Goal: Find specific page/section: Find specific page/section

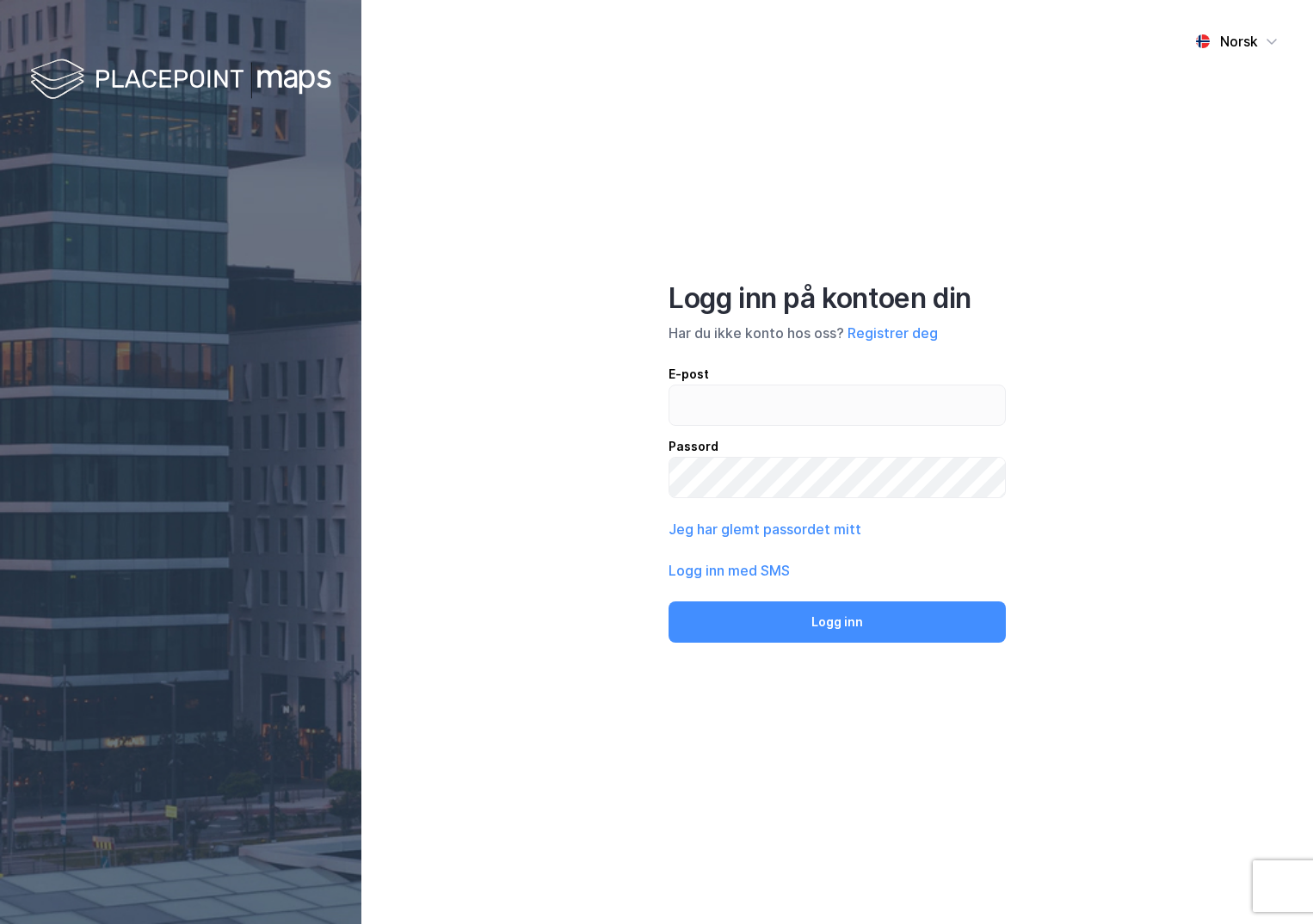
click at [710, 392] on input "email" at bounding box center [837, 405] width 336 height 39
type input "[PERSON_NAME][EMAIL_ADDRESS][DOMAIN_NAME]"
click at [669, 601] on button "Logg inn" at bounding box center [837, 622] width 337 height 41
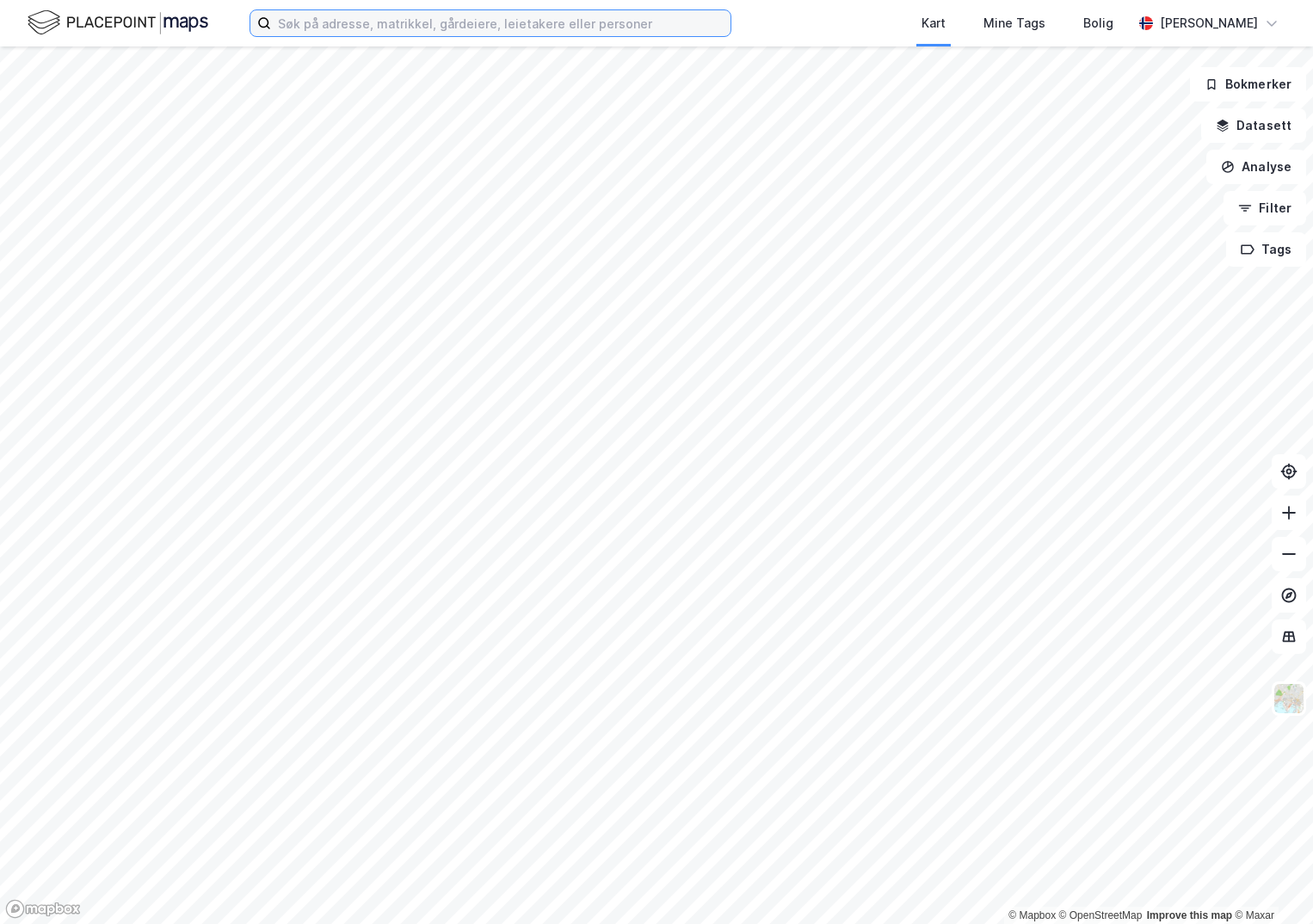
click at [323, 25] on input at bounding box center [500, 23] width 459 height 25
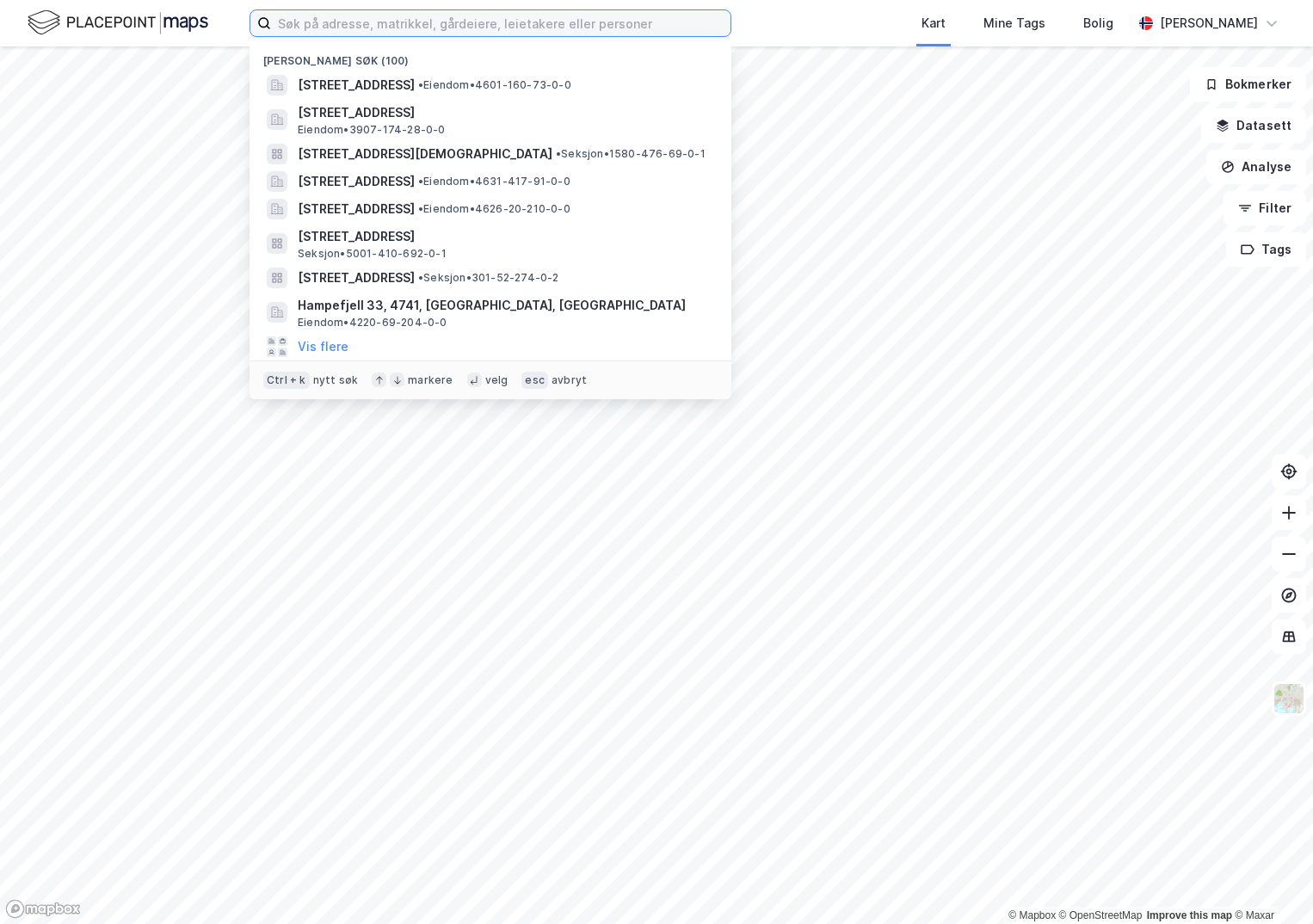
paste input "3312-52/74/0/0"
type input "3312-52/74/0/0"
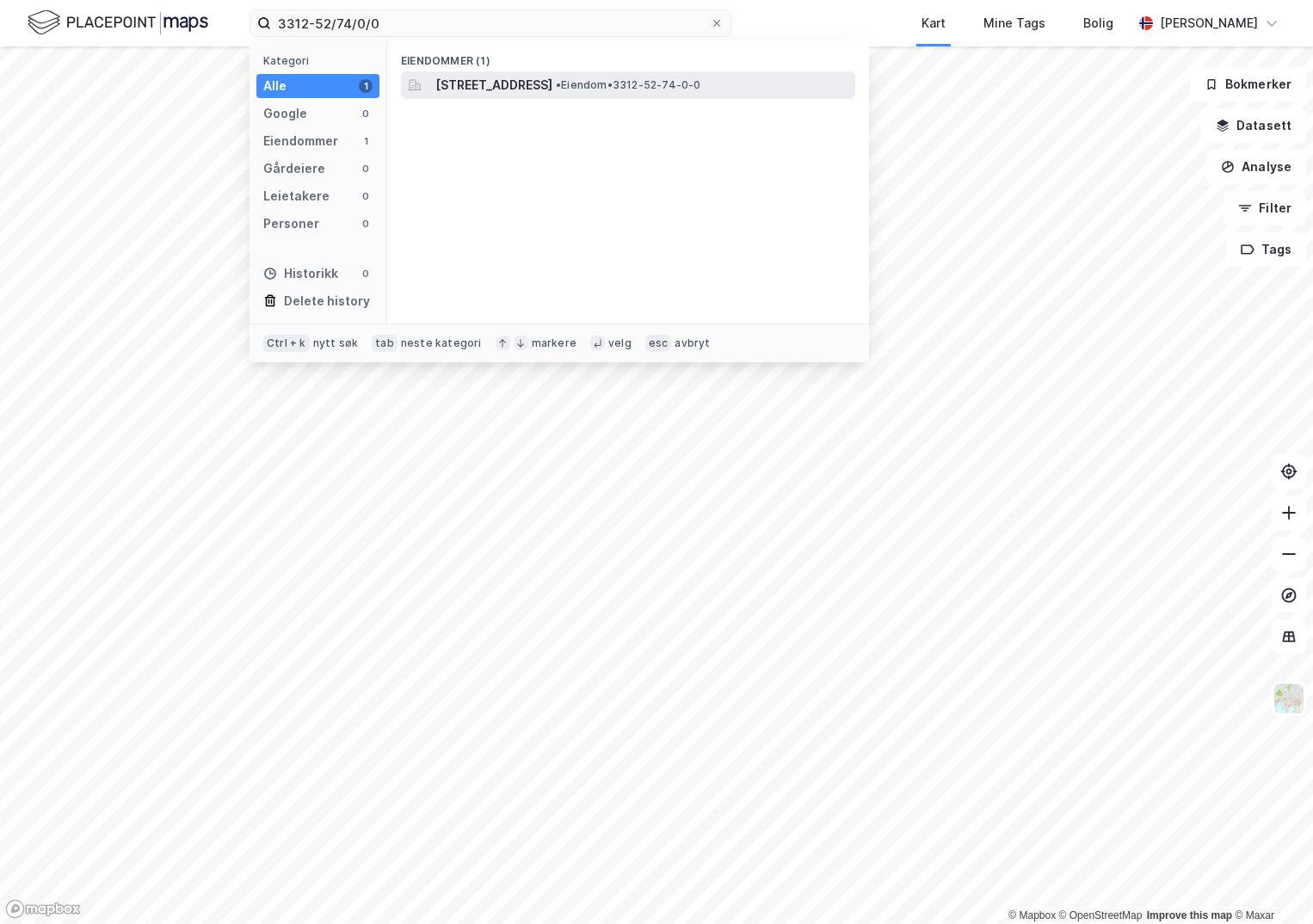
click at [501, 82] on span "[STREET_ADDRESS]" at bounding box center [493, 85] width 117 height 21
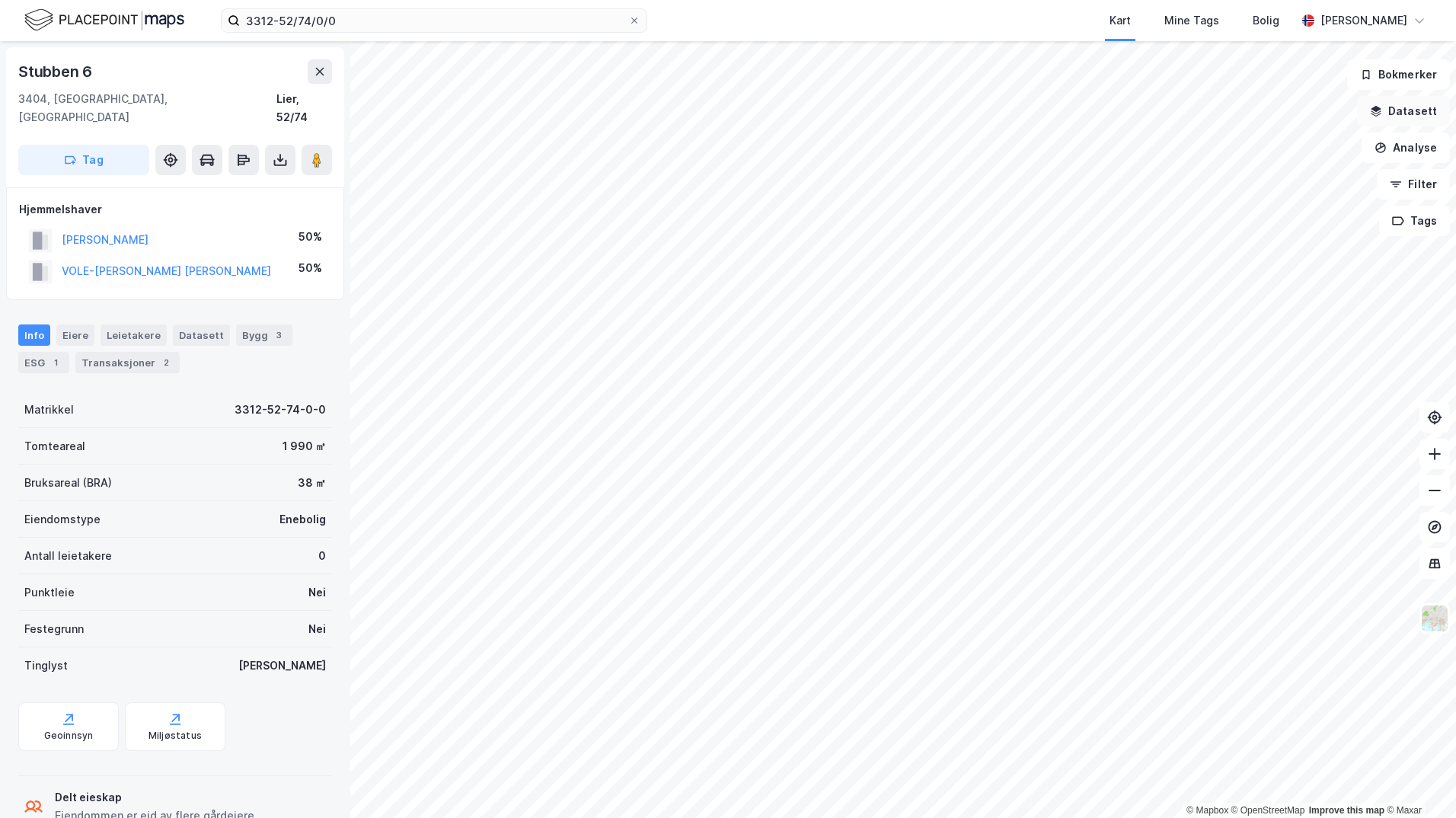
click at [1161, 113] on button "Datasett" at bounding box center [1403, 111] width 93 height 30
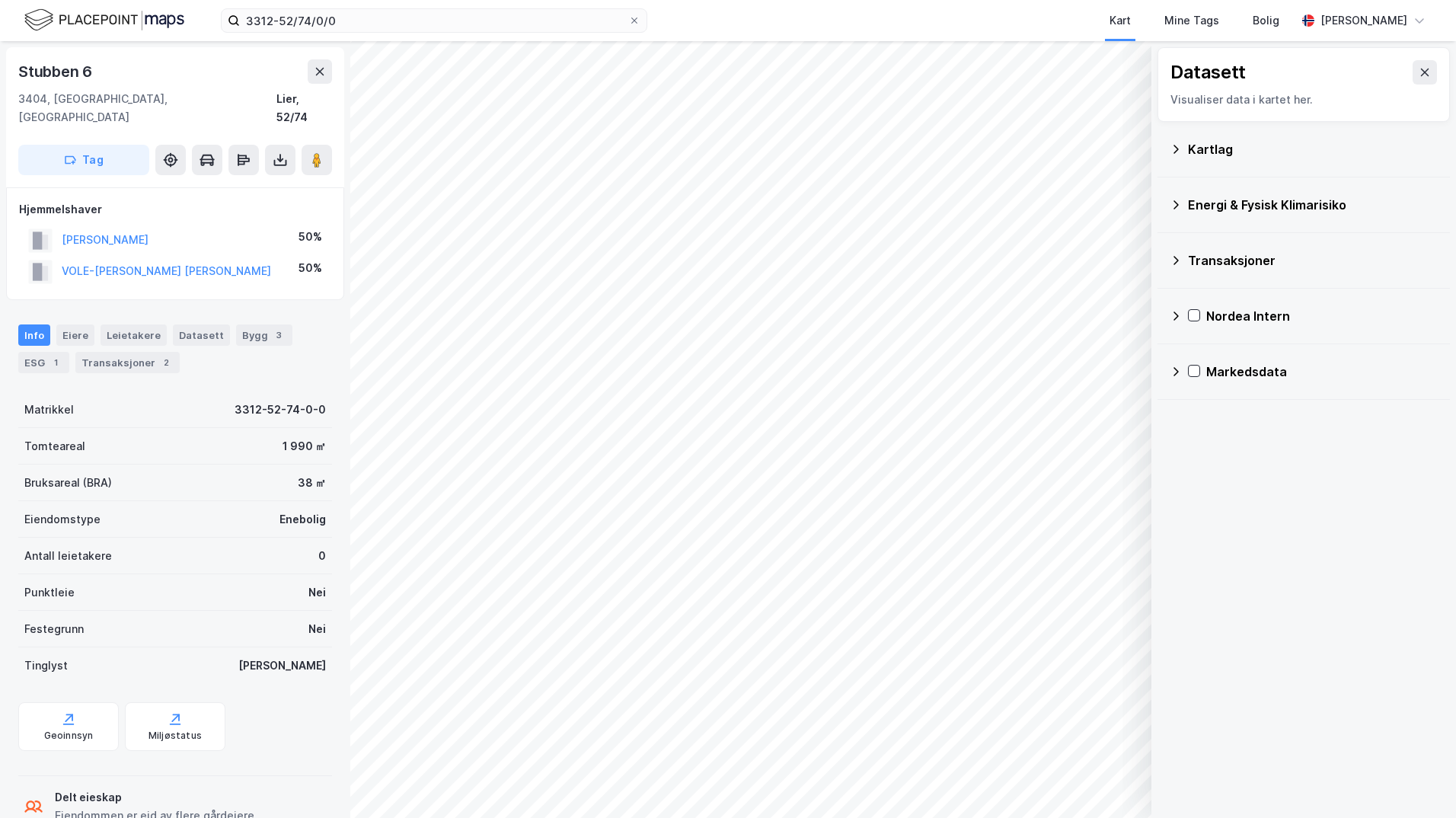
click at [1161, 145] on div "Kartlag" at bounding box center [1312, 150] width 250 height 19
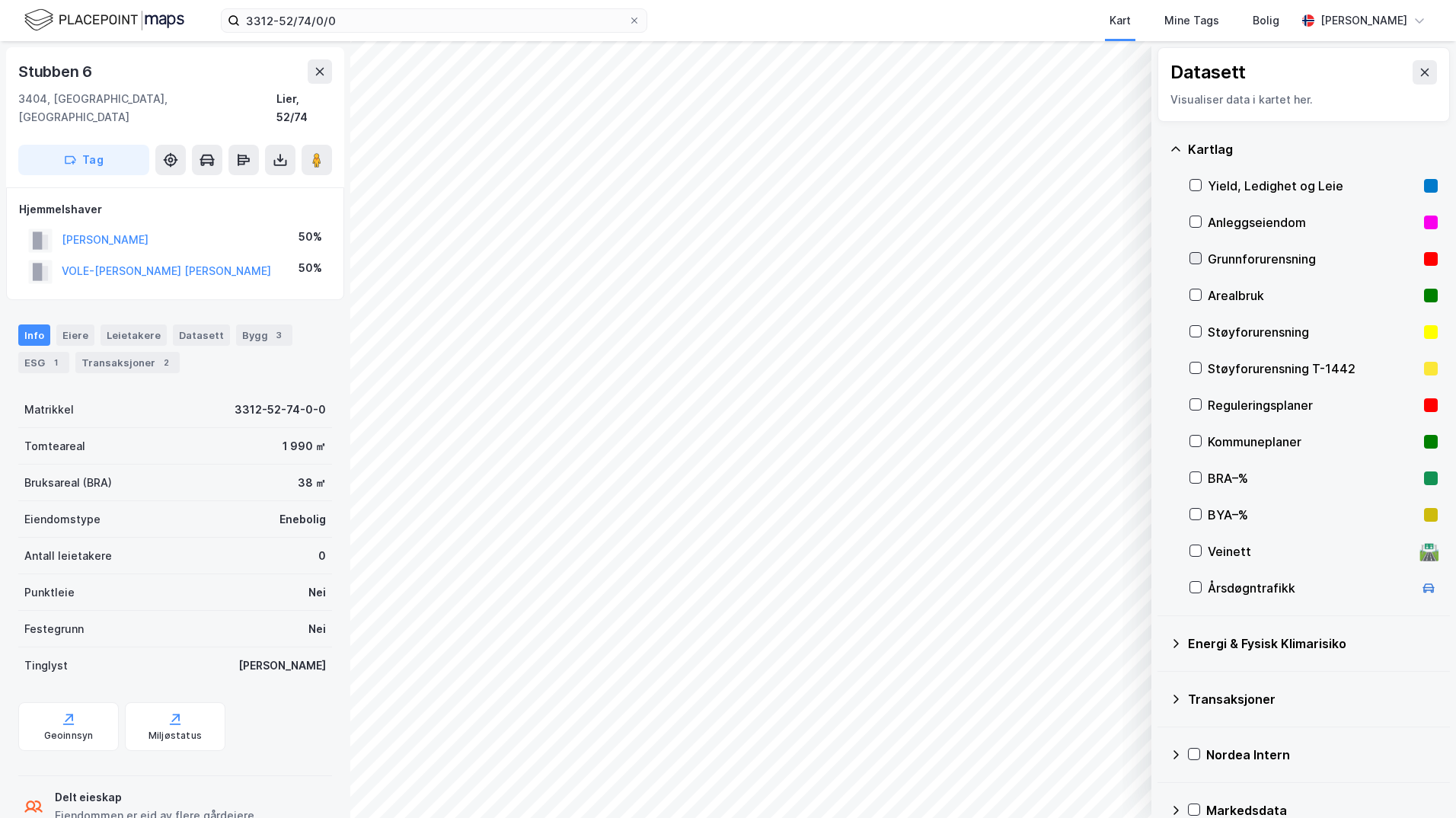
click at [1161, 258] on icon at bounding box center [1195, 258] width 11 height 11
click at [1161, 645] on icon at bounding box center [1176, 644] width 12 height 12
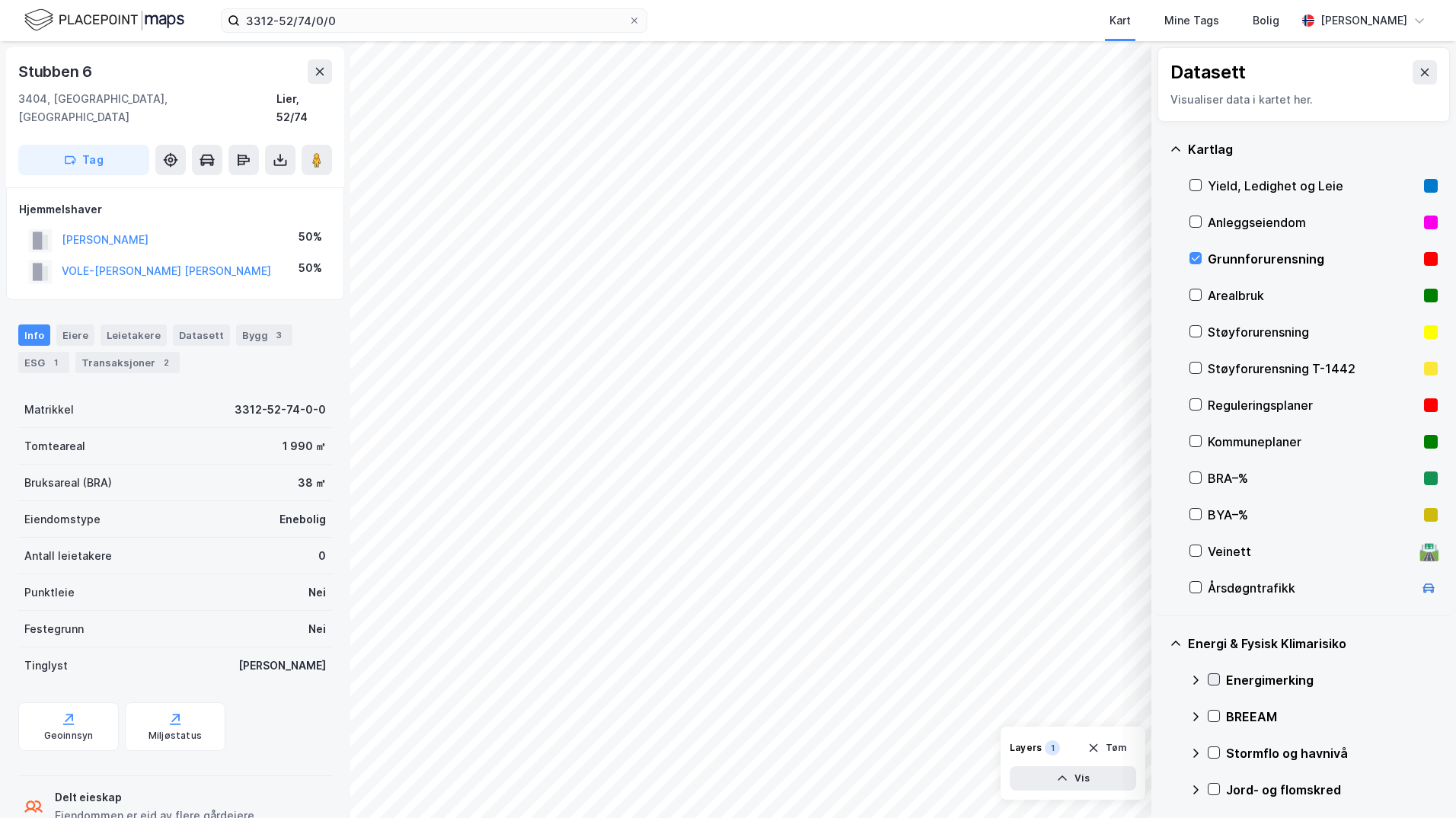
click at [1161, 682] on icon at bounding box center [1214, 680] width 11 height 11
click at [1161, 682] on icon at bounding box center [1195, 681] width 12 height 12
click at [1161, 755] on icon at bounding box center [1214, 753] width 11 height 11
click at [1161, 747] on icon at bounding box center [1195, 754] width 12 height 12
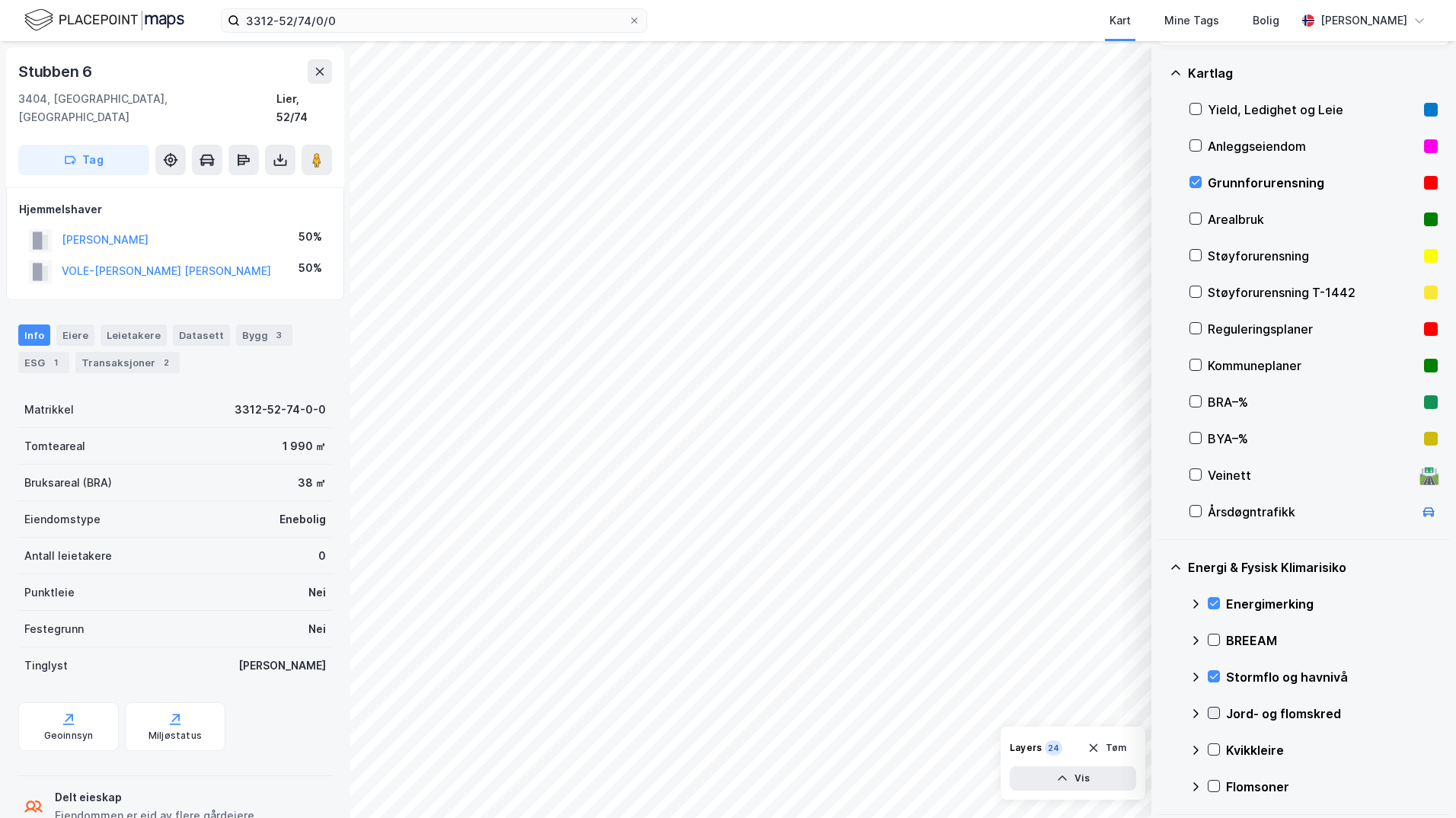
click at [1161, 711] on icon at bounding box center [1214, 713] width 11 height 11
click at [1161, 715] on icon at bounding box center [1195, 714] width 12 height 12
click at [1161, 751] on icon at bounding box center [1214, 750] width 9 height 5
click at [1161, 751] on icon at bounding box center [1195, 750] width 12 height 12
click at [1161, 782] on icon at bounding box center [1214, 786] width 11 height 11
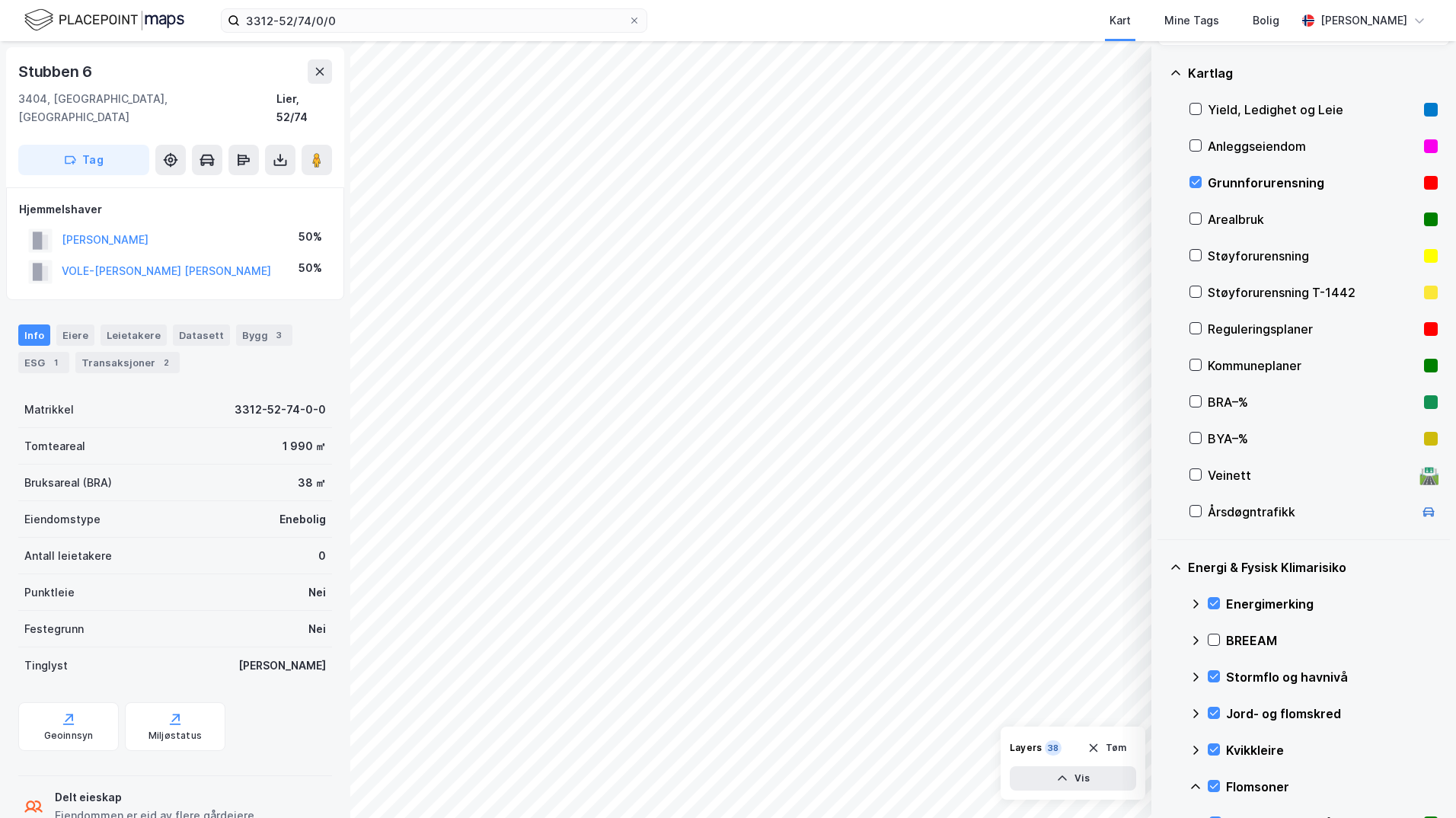
click at [1161, 786] on icon at bounding box center [1195, 786] width 9 height 5
click at [1161, 711] on icon at bounding box center [1214, 713] width 11 height 11
click at [1161, 712] on icon at bounding box center [1214, 713] width 11 height 11
click at [1161, 711] on icon at bounding box center [1195, 714] width 12 height 12
click at [1161, 751] on icon at bounding box center [1214, 750] width 9 height 5
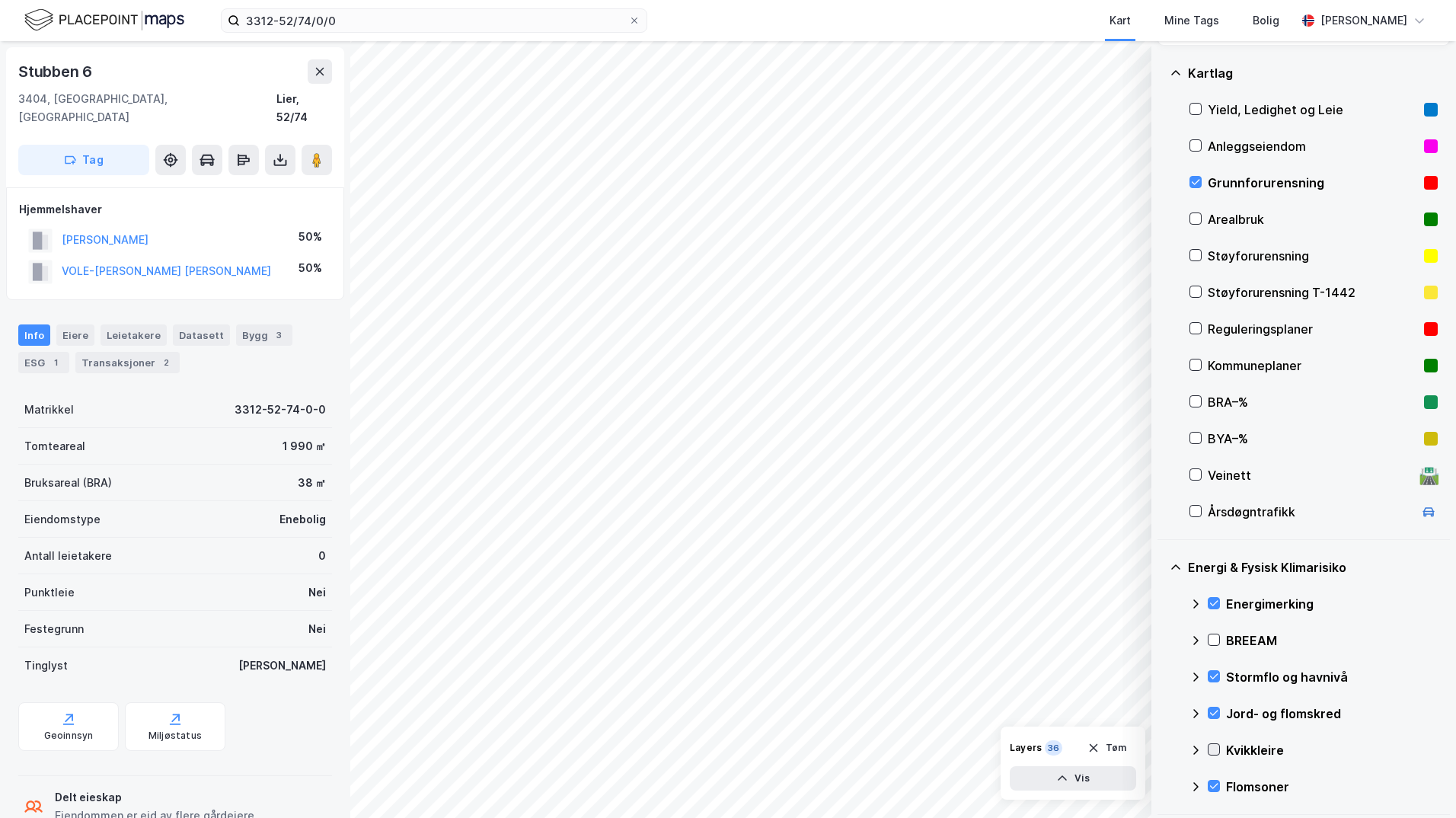
click at [1161, 747] on icon at bounding box center [1214, 750] width 11 height 11
click at [1161, 749] on icon at bounding box center [1195, 750] width 9 height 5
click at [1161, 181] on icon at bounding box center [1195, 182] width 11 height 11
click at [1161, 604] on icon at bounding box center [1214, 603] width 9 height 5
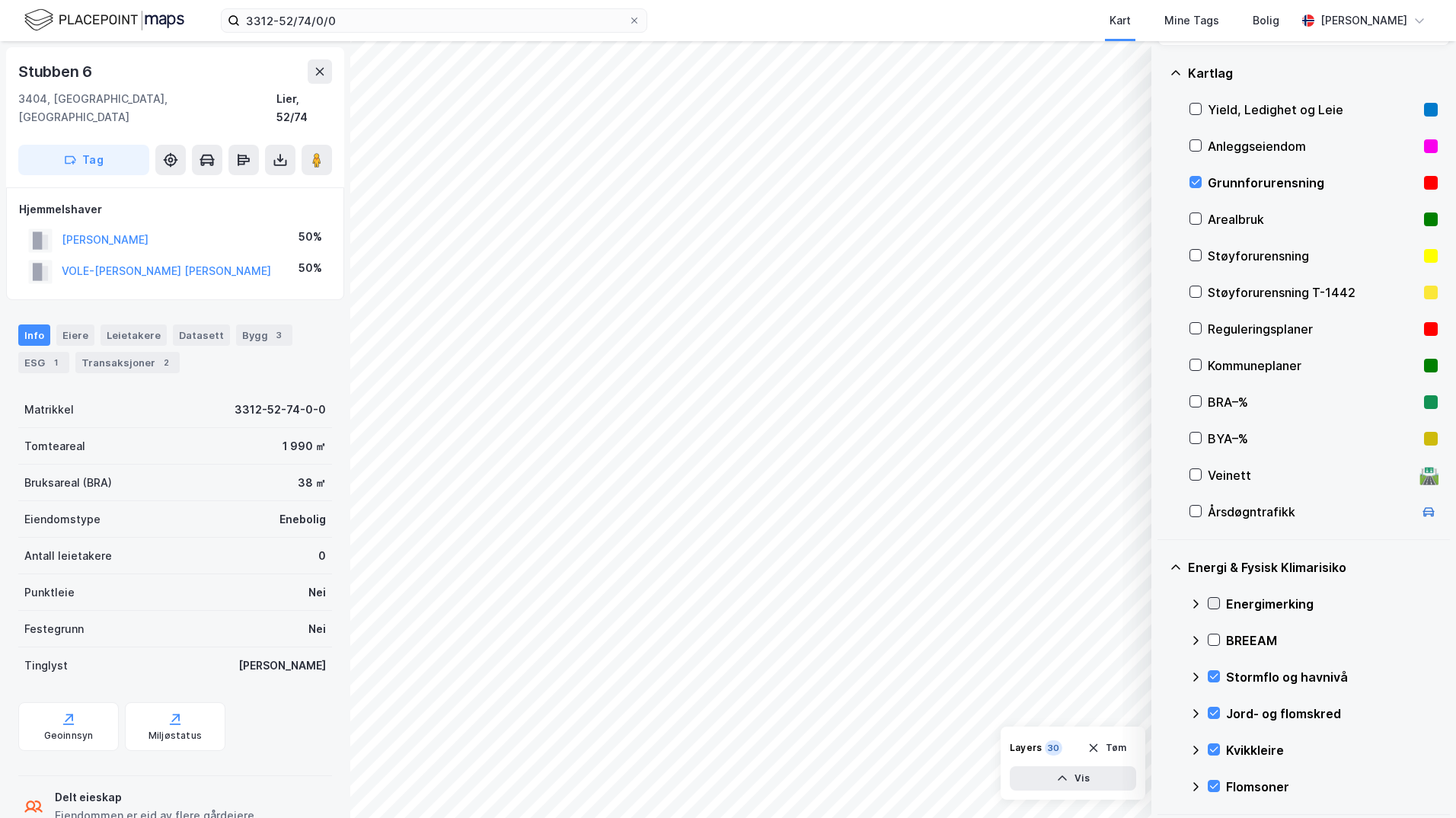
click at [1161, 603] on icon at bounding box center [1214, 603] width 9 height 5
click at [1161, 603] on icon at bounding box center [1195, 605] width 12 height 12
click at [1161, 678] on icon at bounding box center [1214, 677] width 9 height 5
click at [1161, 675] on icon at bounding box center [1214, 677] width 11 height 11
click at [1161, 678] on icon at bounding box center [1195, 678] width 12 height 12
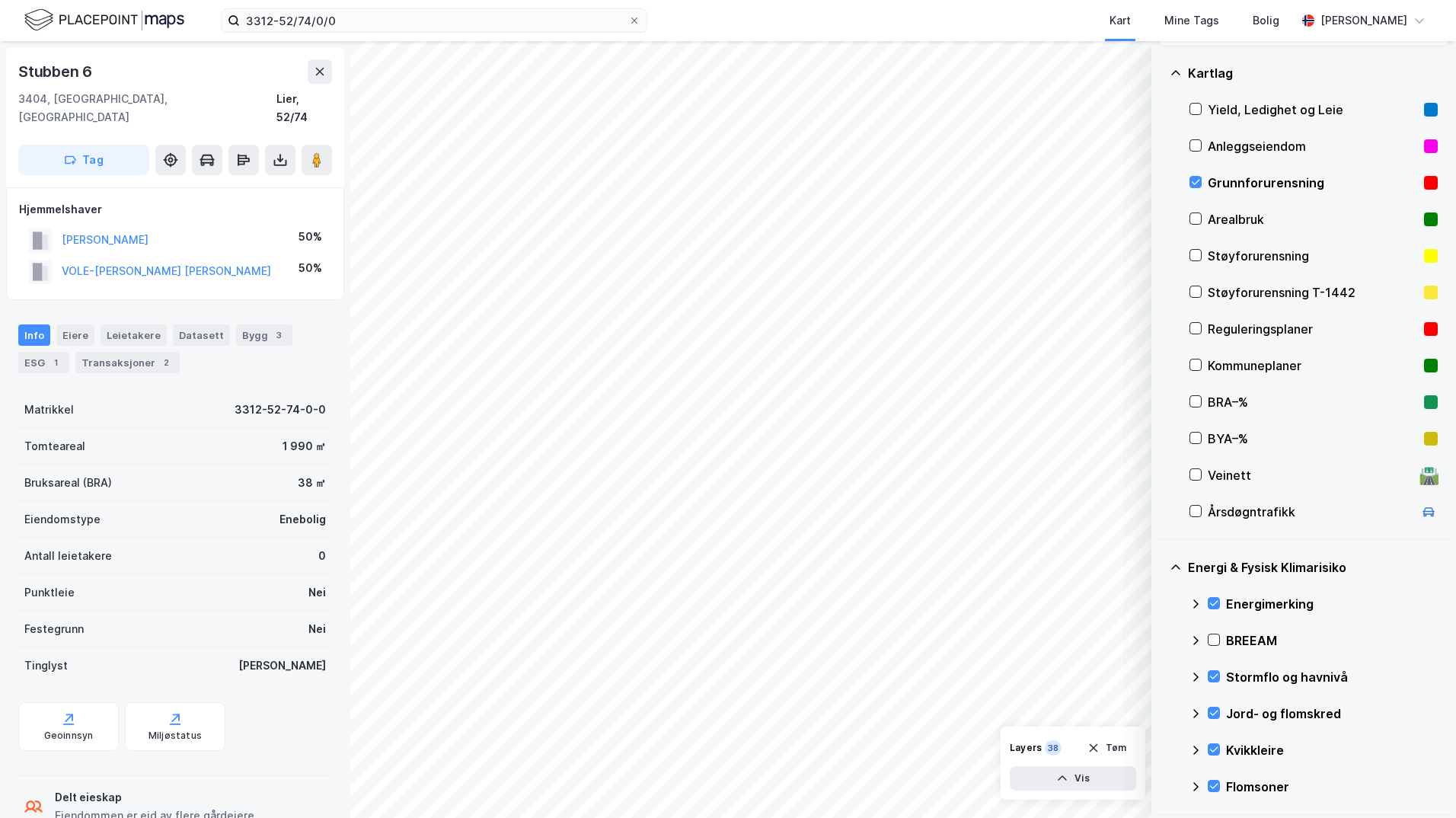
scroll to position [152, 0]
